Goal: Task Accomplishment & Management: Use online tool/utility

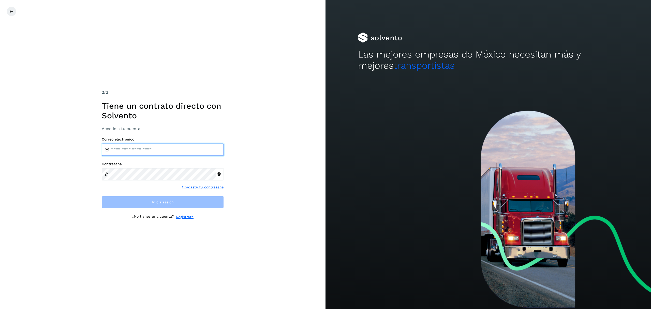
click at [145, 150] on input "email" at bounding box center [163, 149] width 122 height 12
type input "**********"
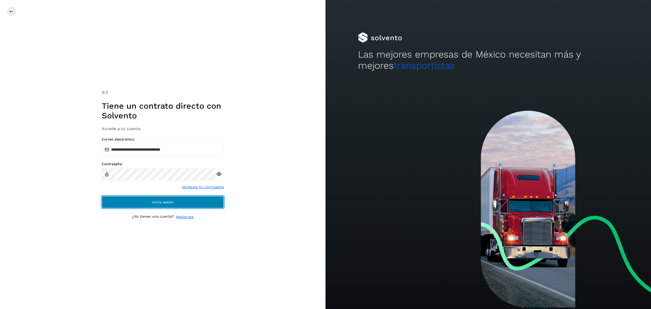
click at [171, 200] on span "Inicia sesión" at bounding box center [163, 202] width 22 height 4
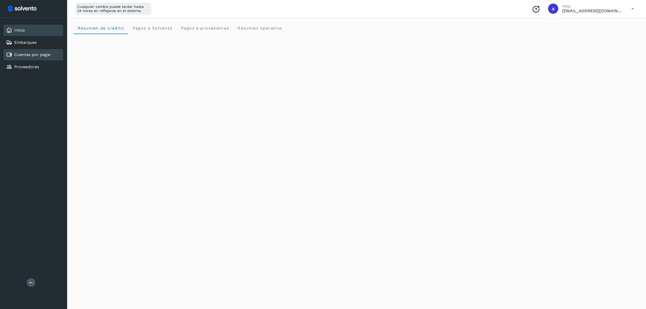
click at [34, 57] on div "Cuentas por pagar" at bounding box center [34, 54] width 60 height 11
select select "**"
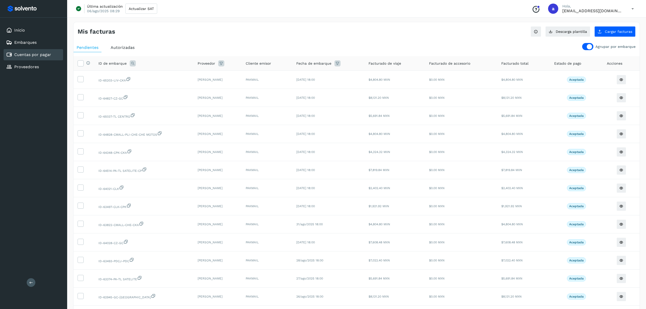
click at [586, 46] on div at bounding box center [587, 46] width 11 height 7
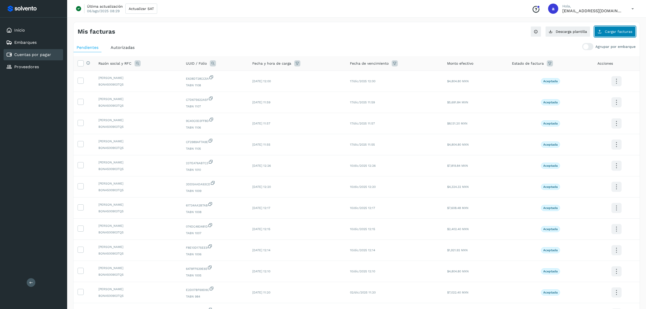
click at [607, 31] on span "Cargar facturas" at bounding box center [618, 32] width 27 height 4
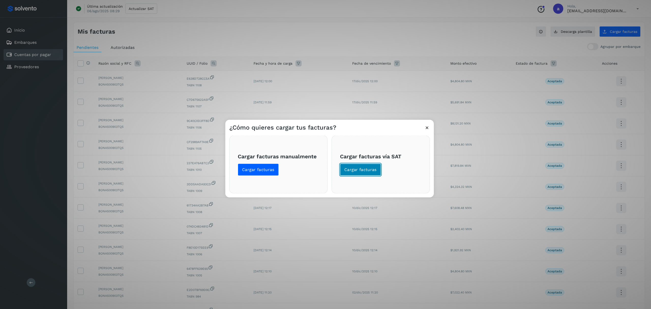
click at [369, 167] on span "Cargar facturas" at bounding box center [360, 170] width 32 height 6
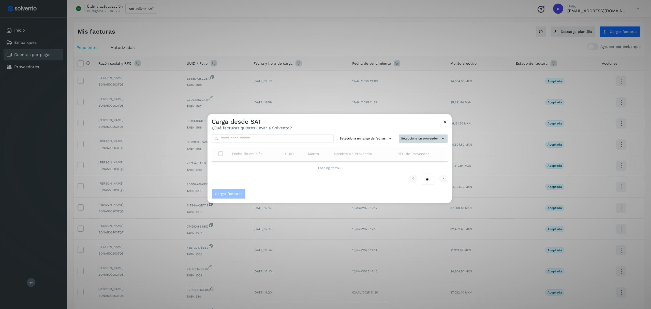
click at [427, 136] on button "Selecciona un proveedor" at bounding box center [423, 138] width 49 height 8
click at [412, 140] on div at bounding box center [532, 268] width 651 height 309
click at [444, 122] on icon at bounding box center [444, 121] width 5 height 5
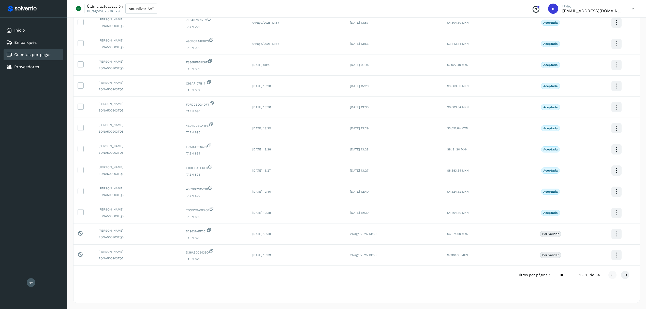
scroll to position [874, 0]
click at [84, 231] on div "Este elemento está bloqueado y no puede ser seleccionado" at bounding box center [84, 234] width 13 height 6
click at [562, 275] on select "** ** **" at bounding box center [562, 275] width 17 height 10
click at [563, 275] on select "** ** **" at bounding box center [562, 275] width 17 height 10
select select "**"
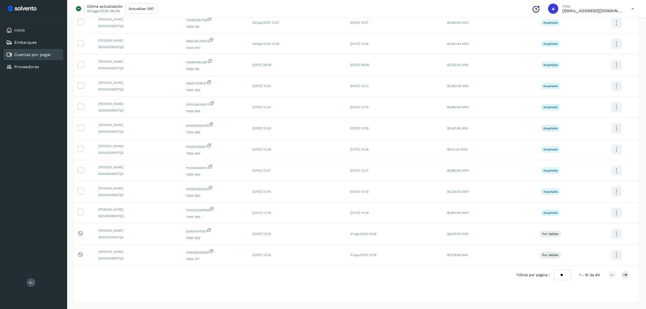
click at [558, 270] on select "** ** **" at bounding box center [562, 275] width 17 height 10
click at [622, 276] on icon at bounding box center [624, 274] width 5 height 5
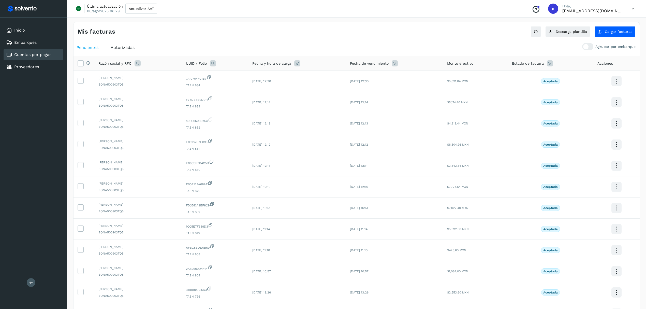
click at [549, 66] on icon at bounding box center [550, 63] width 6 height 6
click at [536, 63] on span "Estado de factura" at bounding box center [528, 63] width 32 height 5
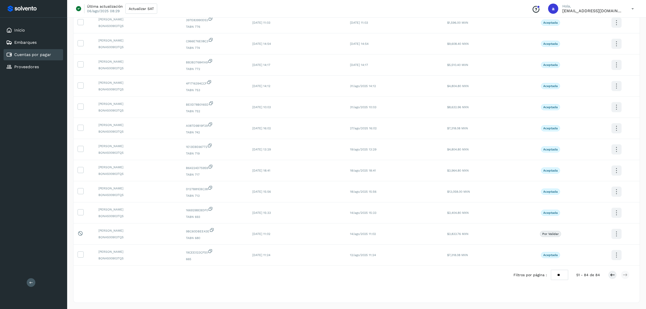
scroll to position [532, 0]
click at [614, 274] on icon at bounding box center [612, 274] width 5 height 5
click at [626, 275] on icon at bounding box center [624, 274] width 5 height 5
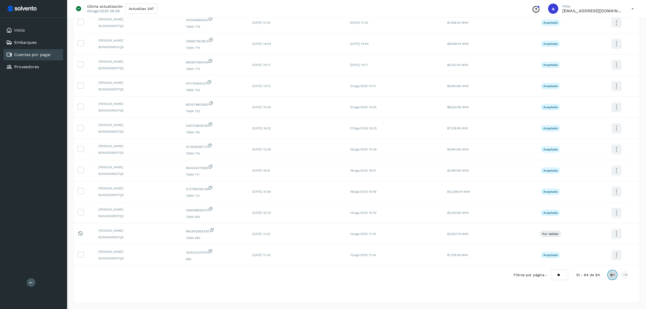
click at [613, 274] on icon at bounding box center [612, 274] width 5 height 5
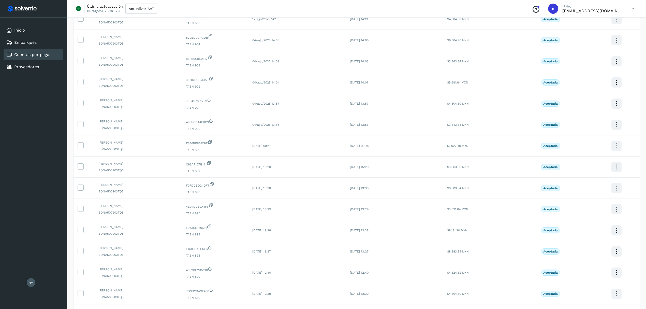
scroll to position [874, 0]
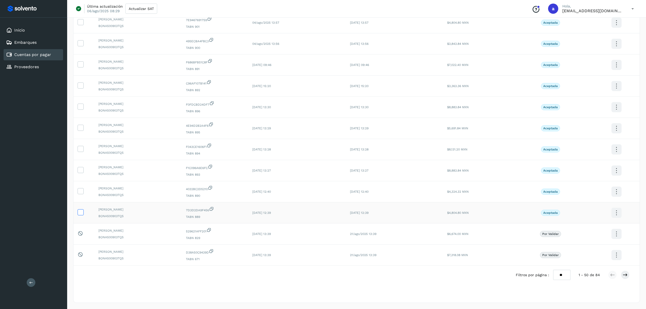
click at [83, 212] on label at bounding box center [81, 212] width 6 height 6
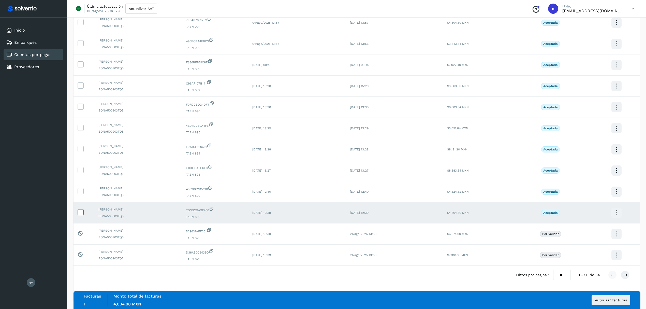
click at [82, 212] on icon at bounding box center [80, 211] width 5 height 5
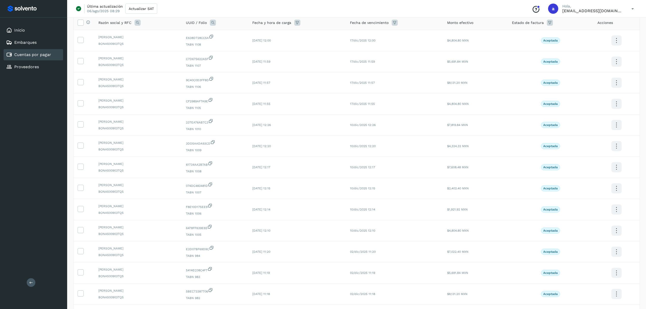
scroll to position [0, 0]
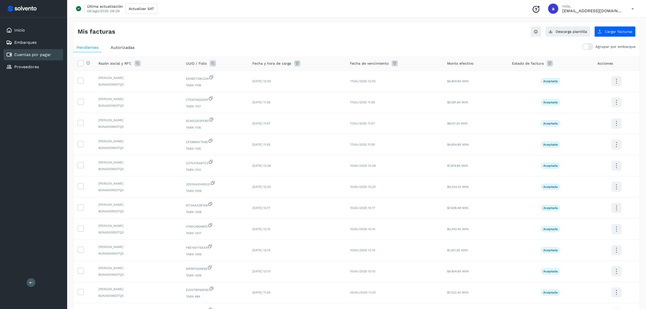
click at [550, 63] on icon at bounding box center [550, 63] width 6 height 6
click at [607, 79] on icon at bounding box center [608, 76] width 5 height 5
click at [562, 127] on span "Aceptada" at bounding box center [570, 127] width 19 height 6
click at [556, 126] on icon at bounding box center [556, 126] width 5 height 5
type input "**********"
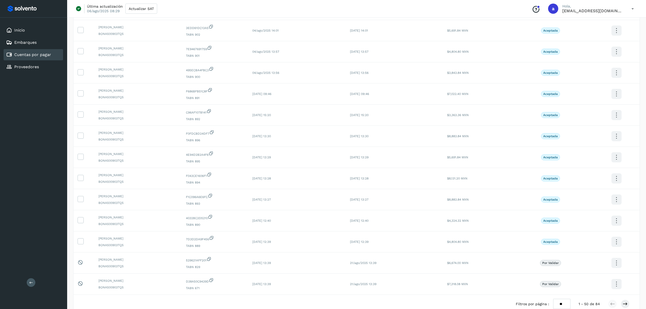
scroll to position [874, 0]
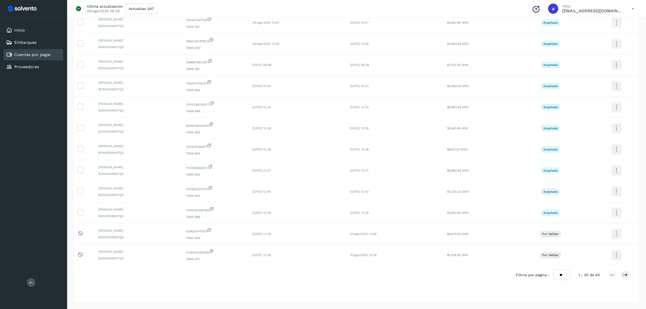
click at [627, 274] on div at bounding box center [323, 154] width 646 height 309
click at [624, 274] on icon at bounding box center [624, 274] width 5 height 5
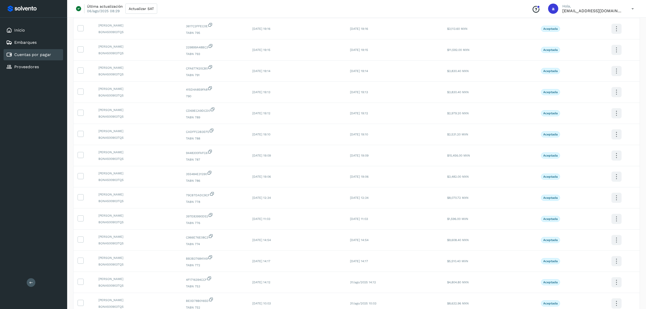
scroll to position [339, 0]
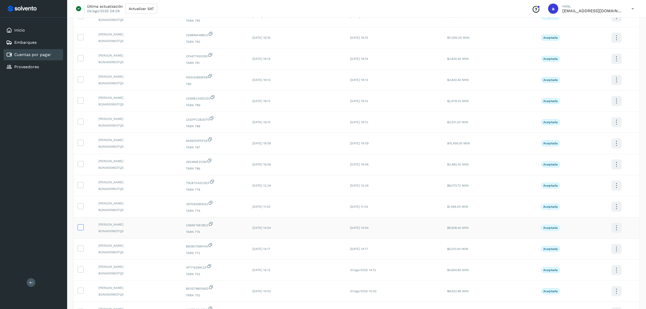
click at [79, 229] on icon at bounding box center [80, 226] width 5 height 5
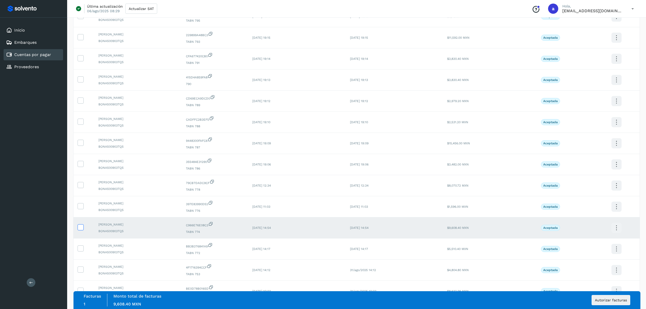
click at [82, 229] on icon at bounding box center [80, 226] width 5 height 5
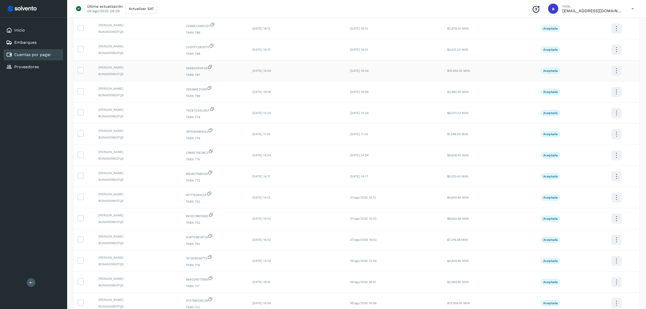
scroll to position [532, 0]
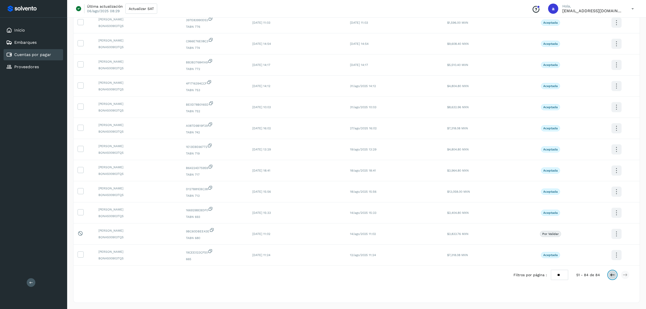
click at [613, 276] on icon at bounding box center [612, 274] width 5 height 5
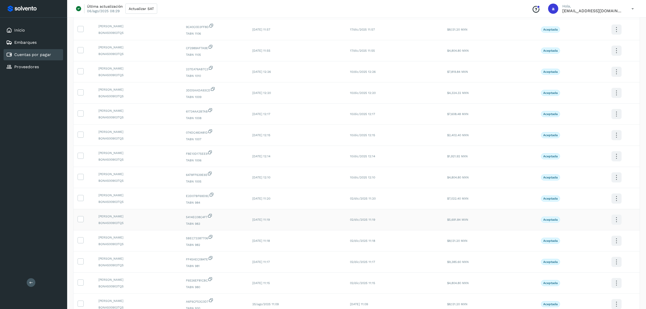
scroll to position [0, 0]
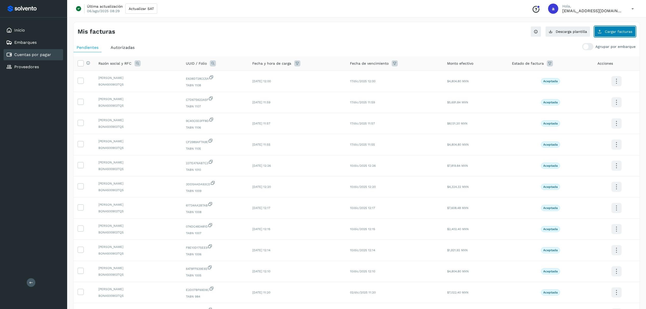
click at [607, 32] on span "Cargar facturas" at bounding box center [618, 32] width 27 height 4
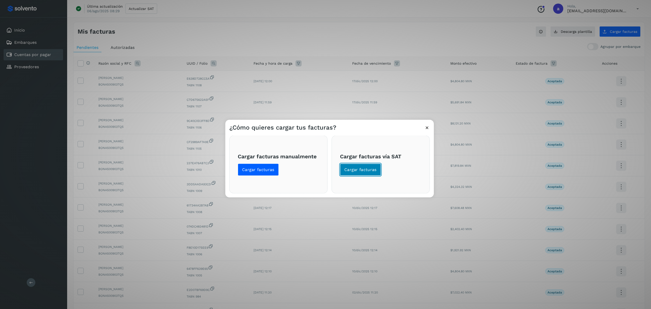
click at [365, 171] on span "Cargar facturas" at bounding box center [360, 170] width 32 height 6
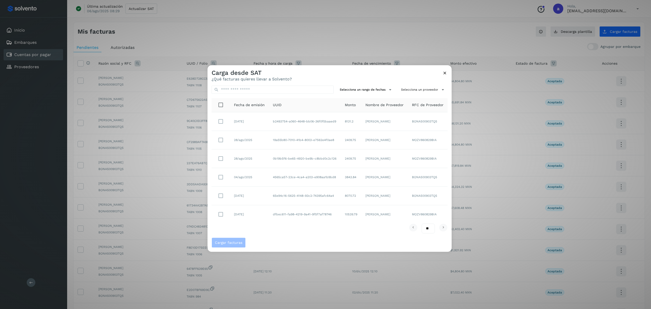
click at [384, 107] on span "Nombre de Proveedor" at bounding box center [384, 104] width 38 height 5
click at [384, 103] on span "Nombre de Proveedor" at bounding box center [384, 104] width 38 height 5
click at [420, 87] on button "Selecciona un proveedor" at bounding box center [423, 89] width 49 height 8
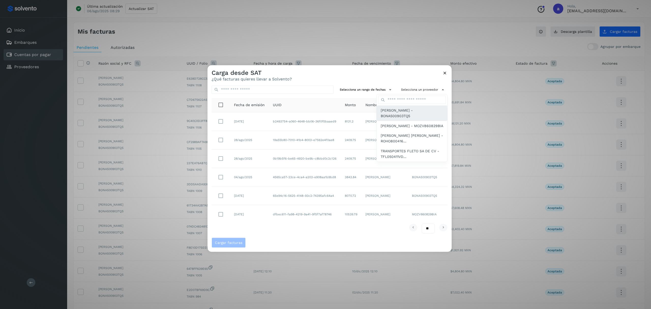
click at [404, 113] on span "[PERSON_NAME] - BONA500903TQ5" at bounding box center [412, 112] width 63 height 11
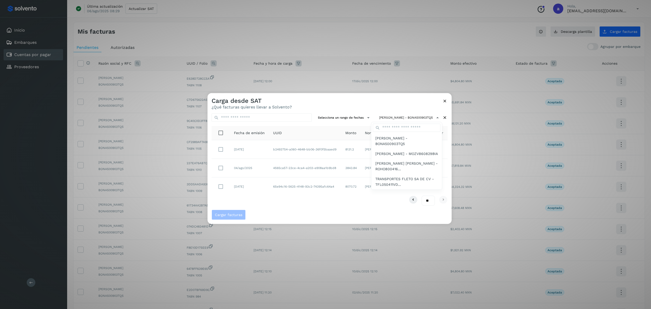
click at [221, 167] on div at bounding box center [532, 247] width 651 height 309
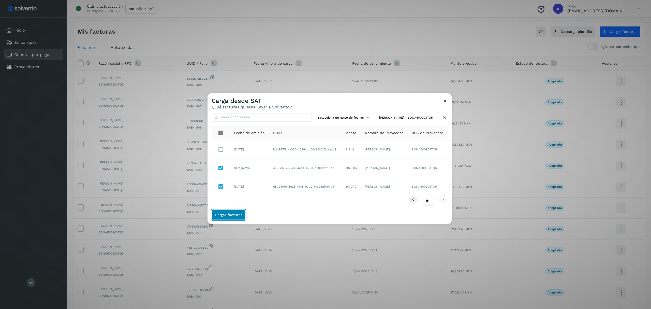
click at [223, 216] on span "Cargar facturas" at bounding box center [228, 215] width 27 height 4
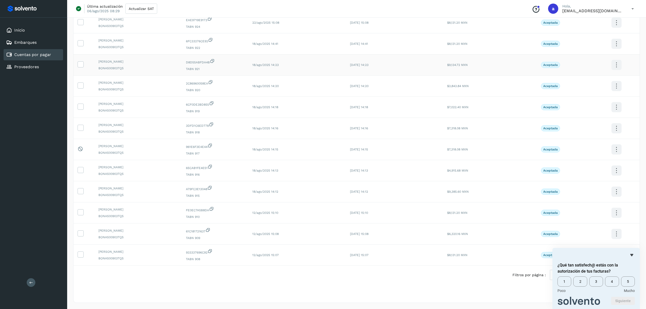
scroll to position [872, 0]
click at [496, 292] on div "Selecciona una fecha" at bounding box center [356, 296] width 566 height 8
click at [631, 254] on icon "Ocultar encuesta" at bounding box center [631, 255] width 3 height 2
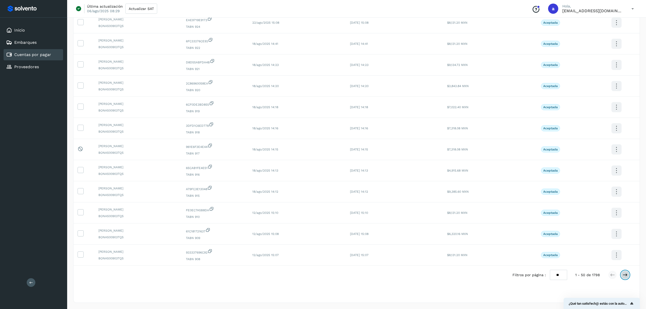
click at [623, 275] on icon at bounding box center [624, 274] width 5 height 5
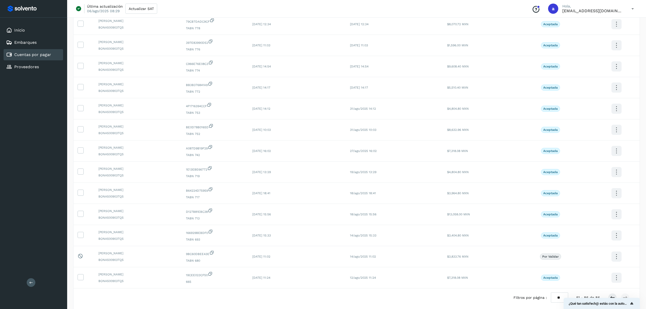
scroll to position [575, 0]
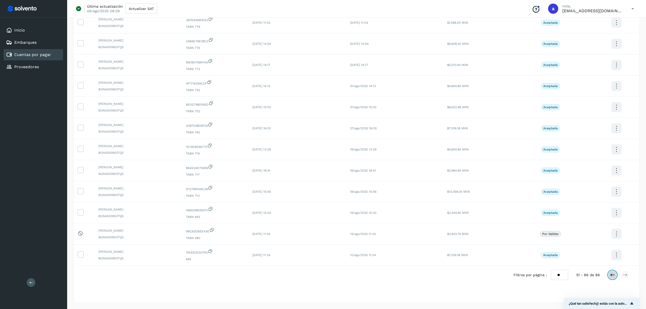
click at [612, 275] on icon at bounding box center [612, 274] width 5 height 5
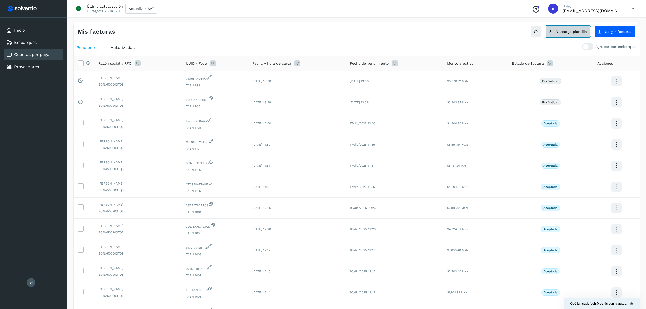
click at [574, 30] on span "Descarga plantilla" at bounding box center [571, 32] width 31 height 4
click at [615, 32] on span "Cargar facturas" at bounding box center [618, 32] width 27 height 4
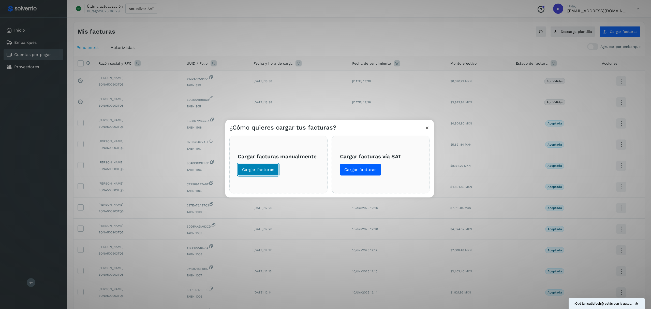
click at [263, 169] on span "Cargar facturas" at bounding box center [258, 170] width 32 height 6
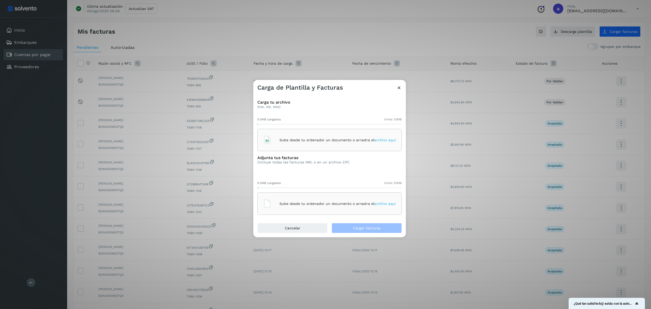
click at [351, 140] on p "Sube desde tu ordenador un documento o arrastra el archivo aquí" at bounding box center [337, 140] width 116 height 4
click at [391, 140] on span "archivo aquí" at bounding box center [385, 140] width 22 height 4
click at [387, 203] on span "archivo aquí" at bounding box center [385, 203] width 22 height 4
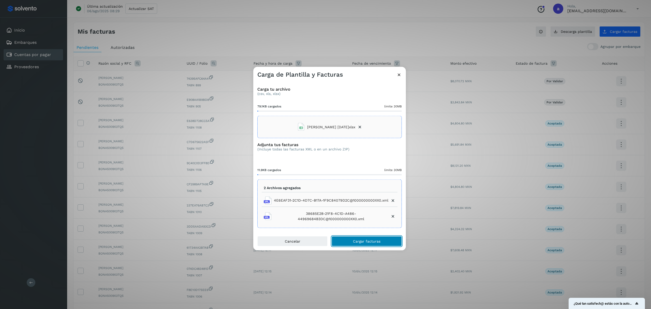
click at [372, 239] on span "Cargar facturas" at bounding box center [366, 241] width 27 height 4
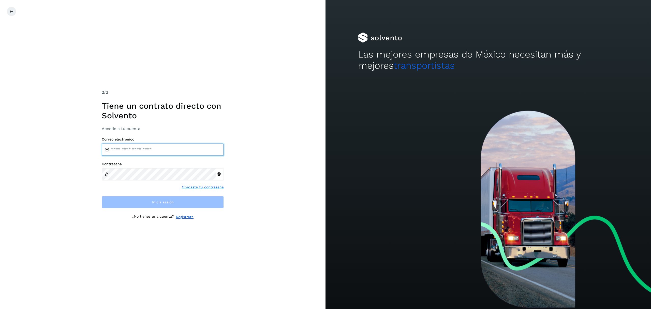
click at [129, 152] on input "email" at bounding box center [163, 149] width 122 height 12
type input "**********"
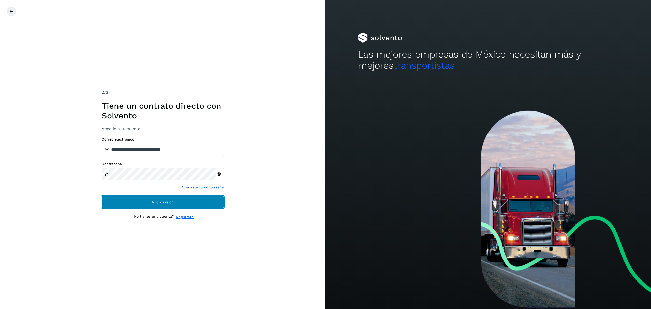
click at [173, 206] on button "Inicia sesión" at bounding box center [163, 202] width 122 height 12
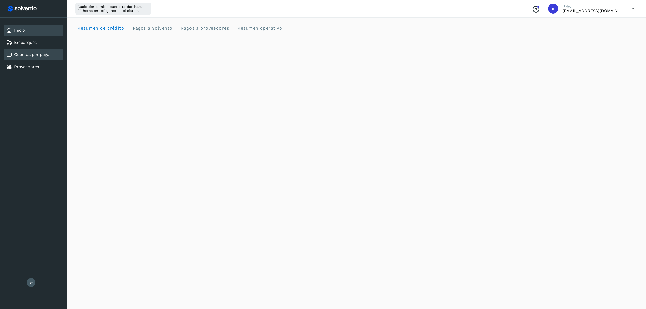
click at [29, 56] on link "Cuentas por pagar" at bounding box center [32, 54] width 37 height 5
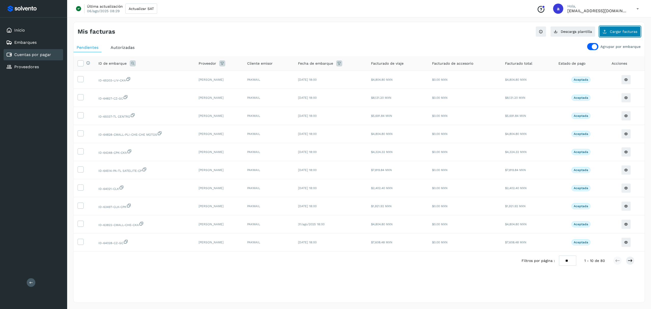
click at [608, 31] on button "Cargar facturas" at bounding box center [619, 31] width 41 height 11
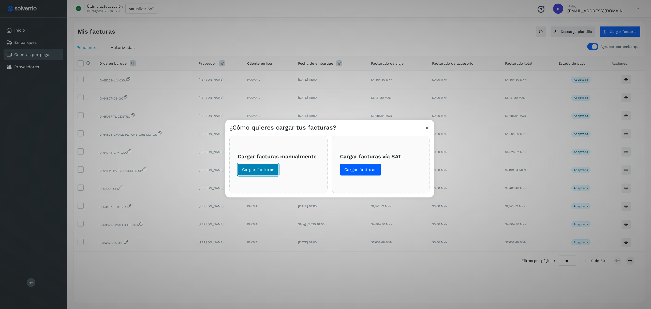
click at [259, 173] on button "Cargar facturas" at bounding box center [258, 170] width 41 height 12
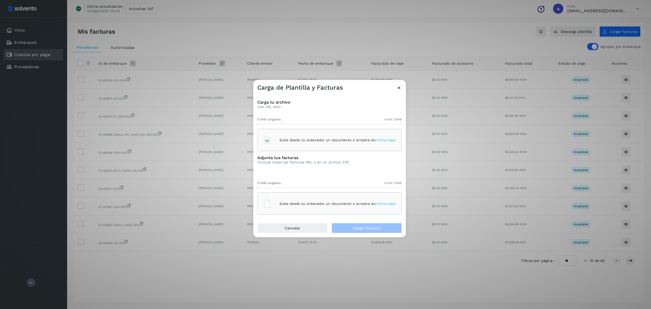
click at [392, 138] on span "archivo aquí" at bounding box center [385, 140] width 22 height 4
click at [393, 202] on span "archivo aquí" at bounding box center [385, 203] width 22 height 4
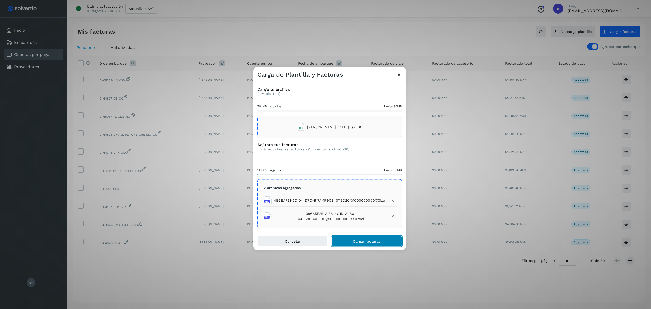
click at [361, 242] on span "Cargar facturas" at bounding box center [366, 241] width 27 height 4
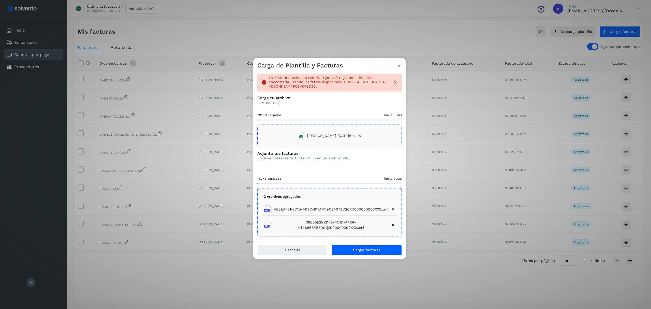
click at [401, 65] on icon at bounding box center [398, 65] width 5 height 5
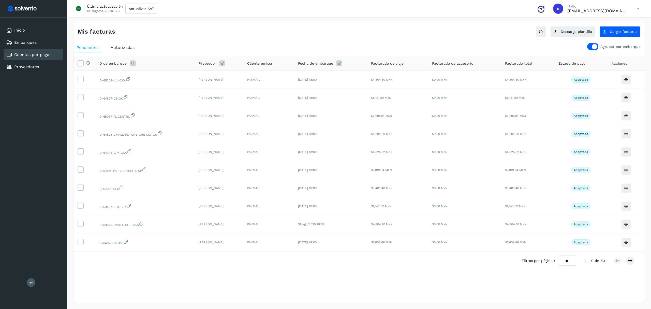
click at [405, 270] on div "Filtros por página : ** ** ** 1 - 10 de 80" at bounding box center [358, 260] width 571 height 18
click at [623, 32] on span "Cargar facturas" at bounding box center [623, 32] width 27 height 4
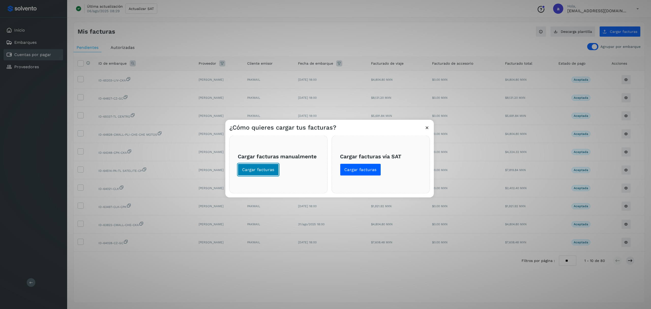
click at [266, 172] on span "Cargar facturas" at bounding box center [258, 170] width 32 height 6
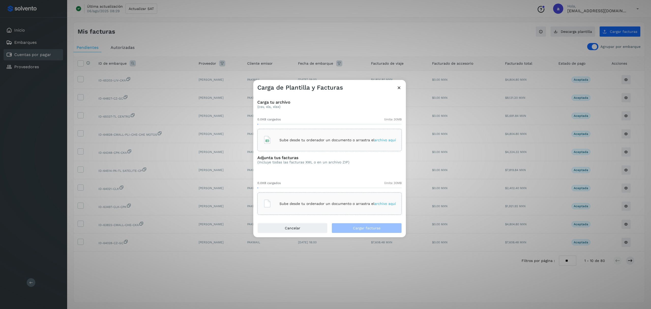
click at [381, 139] on span "archivo aquí" at bounding box center [385, 140] width 22 height 4
click at [387, 204] on span "archivo aquí" at bounding box center [385, 203] width 22 height 4
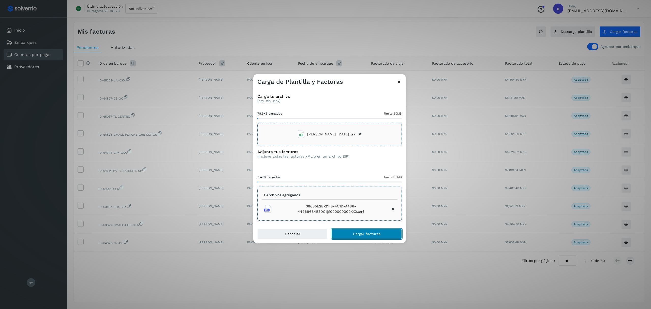
click at [349, 230] on button "Cargar facturas" at bounding box center [367, 234] width 70 height 10
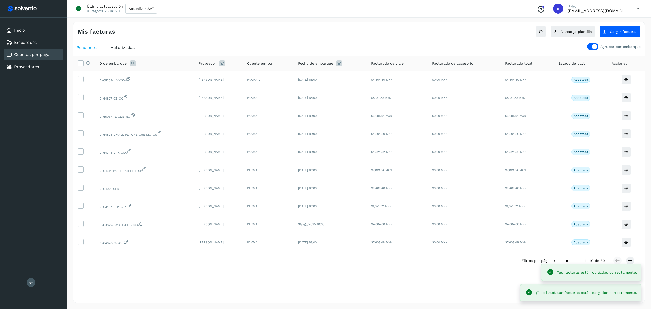
click at [589, 48] on div at bounding box center [592, 46] width 11 height 7
